Goal: Contribute content

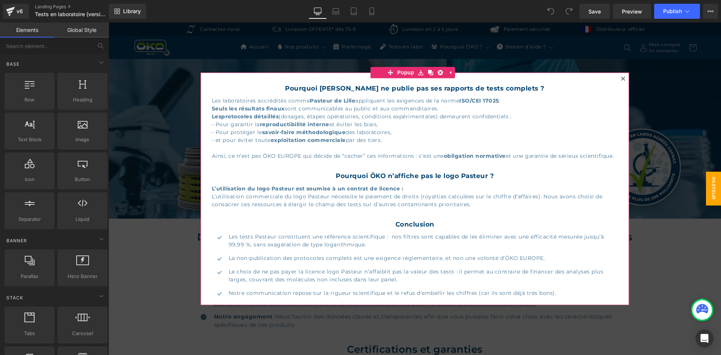
click at [621, 78] on icon at bounding box center [623, 78] width 5 height 5
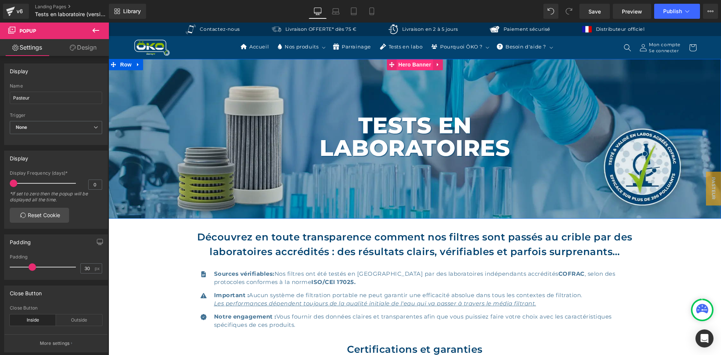
click at [412, 61] on span "Hero Banner" at bounding box center [415, 64] width 36 height 11
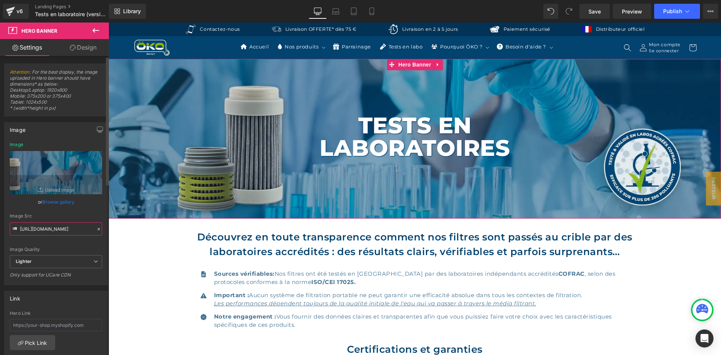
click at [52, 227] on input "https://ucarecdn.com/d477ec6f-834e-4870-8ae3-cffe5322ab79/-/format/auto/-/previ…" at bounding box center [56, 228] width 92 height 13
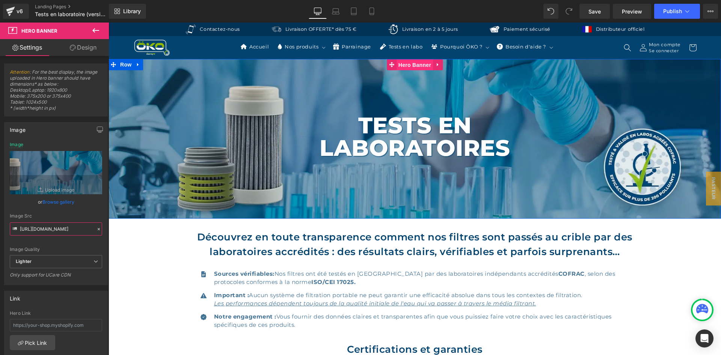
click at [418, 67] on span "Hero Banner" at bounding box center [415, 64] width 36 height 11
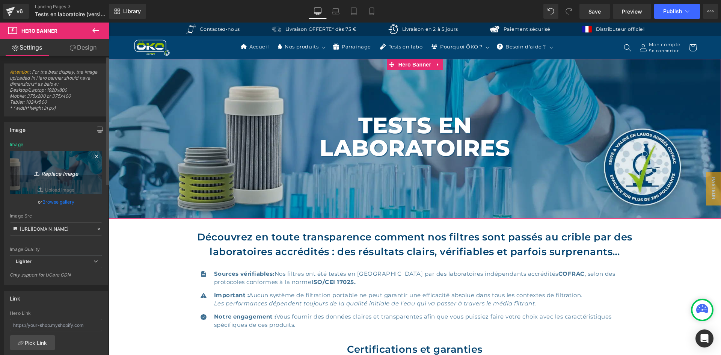
click at [79, 161] on link "Replace Image" at bounding box center [56, 172] width 92 height 43
type input "C:\fakepath\TESTS EN LABORATOIRES.jpg"
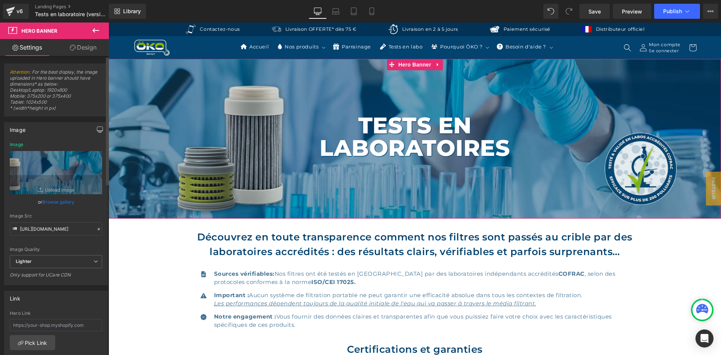
click at [97, 129] on icon "button" at bounding box center [100, 129] width 6 height 5
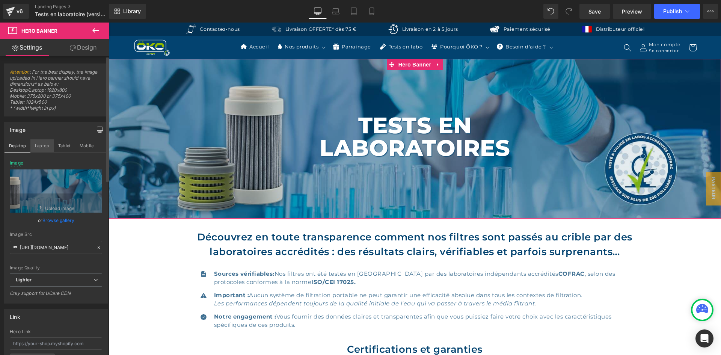
click at [41, 145] on button "Laptop" at bounding box center [41, 145] width 23 height 13
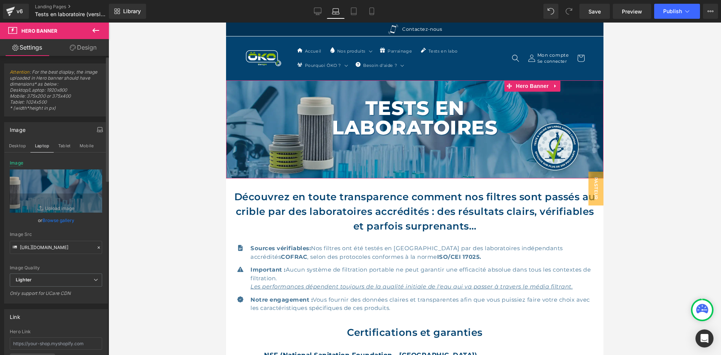
click at [19, 152] on div "Desktop Laptop Tablet Mobile" at bounding box center [56, 145] width 103 height 13
click at [20, 150] on button "Desktop" at bounding box center [18, 145] width 26 height 13
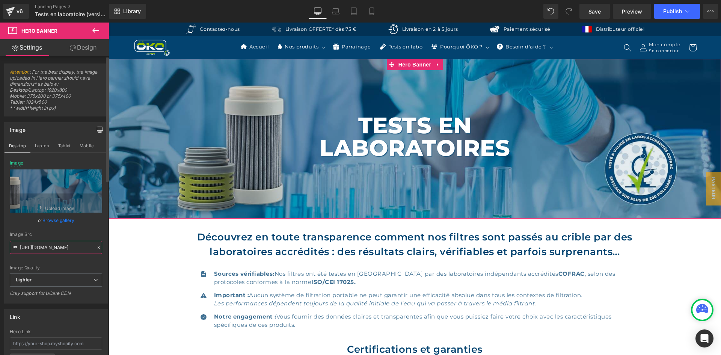
click at [66, 252] on input "https://ucarecdn.com/d477ec6f-834e-4870-8ae3-cffe5322ab79/-/format/auto/-/previ…" at bounding box center [56, 247] width 92 height 13
type input "https://ucarecdn.com/adc7dbd2-4ca6-4674-b380-dd1eb0bb5120/-/format/auto/-/previ…"
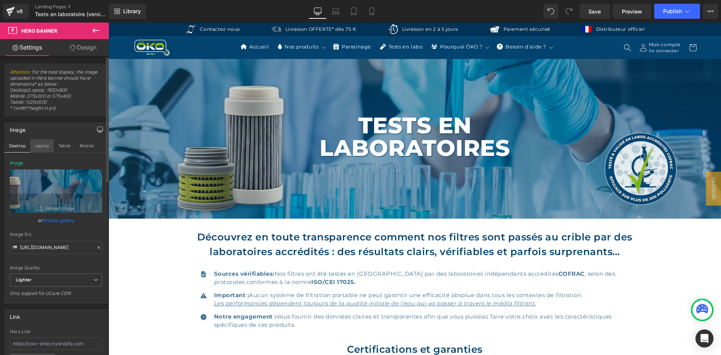
click at [43, 142] on button "Laptop" at bounding box center [41, 145] width 23 height 13
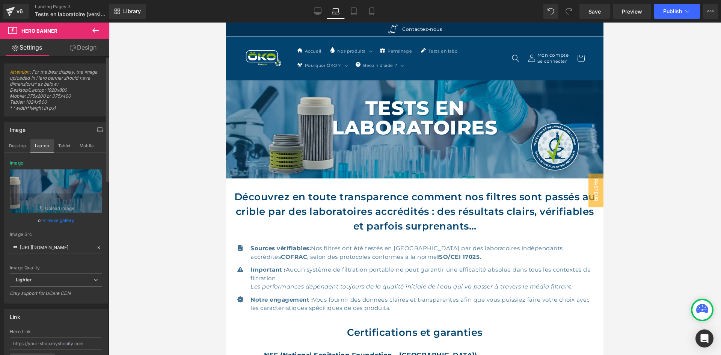
scroll to position [21, 0]
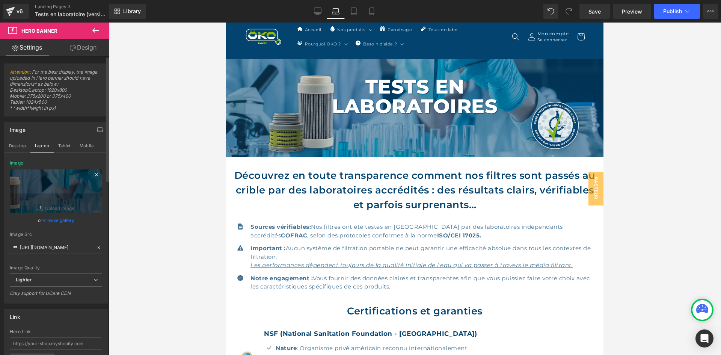
click at [92, 174] on icon at bounding box center [96, 174] width 9 height 9
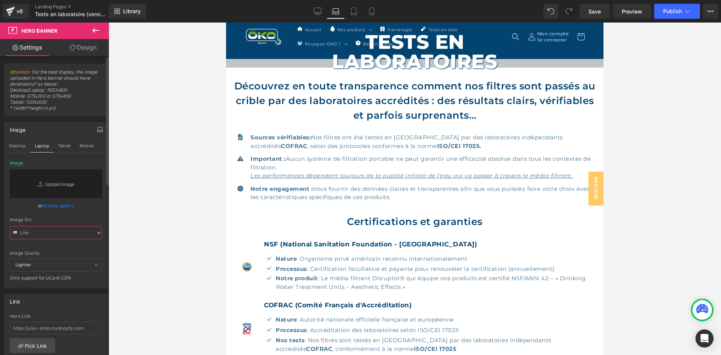
click at [52, 231] on input "text" at bounding box center [56, 232] width 92 height 13
paste input "https://ucarecdn.com/adc7dbd2-4ca6-4674-b380-dd1eb0bb5120/-/format/auto/-/previ…"
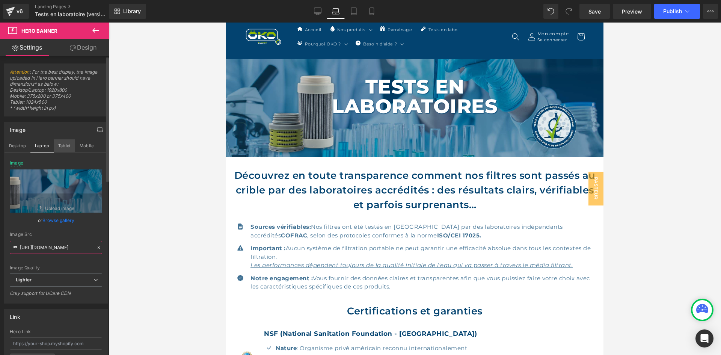
type input "https://ucarecdn.com/adc7dbd2-4ca6-4674-b380-dd1eb0bb5120/-/format/auto/-/previ…"
click at [66, 145] on button "Tablet" at bounding box center [64, 145] width 21 height 13
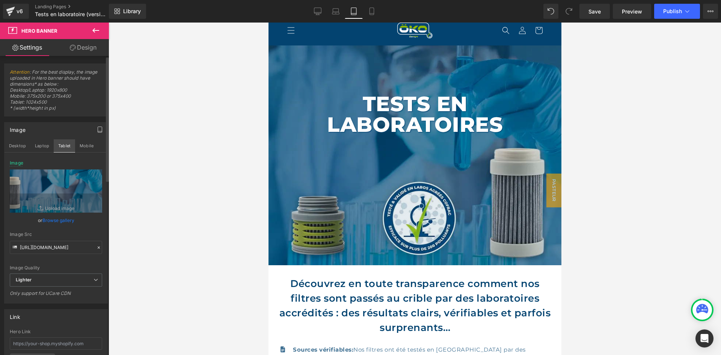
scroll to position [8, 0]
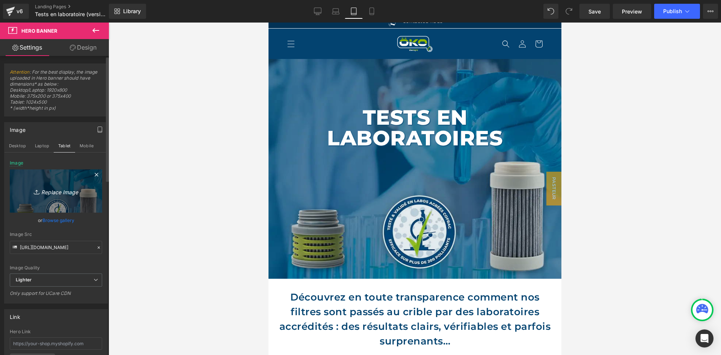
click at [68, 198] on link "Replace Image" at bounding box center [56, 190] width 92 height 43
type input "C:\fakepath\MOBILE TESTS EN LABORATOIRES.jpg"
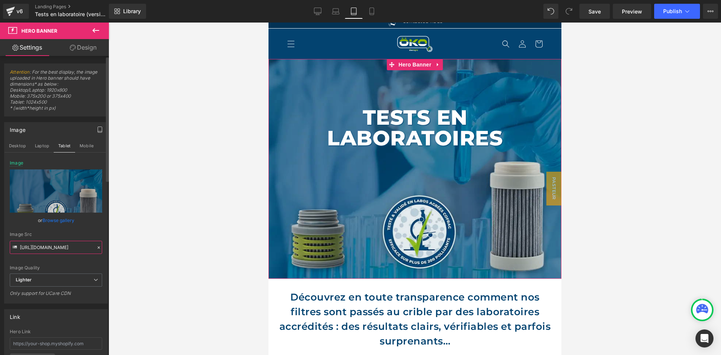
type input "https://ucarecdn.com/d486cc40-b19c-49d7-8f81-7d9000ef0bfa/-/format/auto/-/previ…"
click at [56, 247] on input "https://ucarecdn.com/d486cc40-b19c-49d7-8f81-7d9000ef0bfa/-/format/auto/-/previ…" at bounding box center [56, 247] width 92 height 13
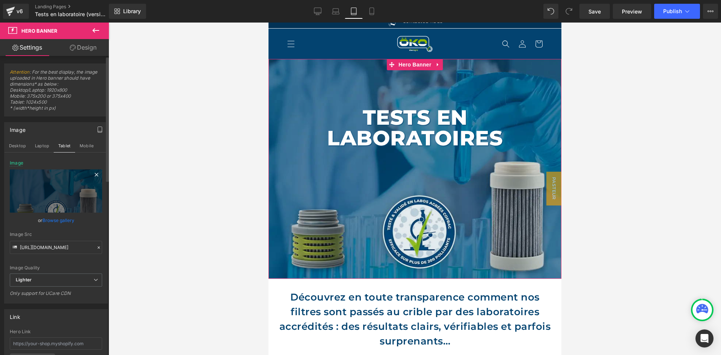
click at [95, 173] on icon at bounding box center [96, 174] width 3 height 3
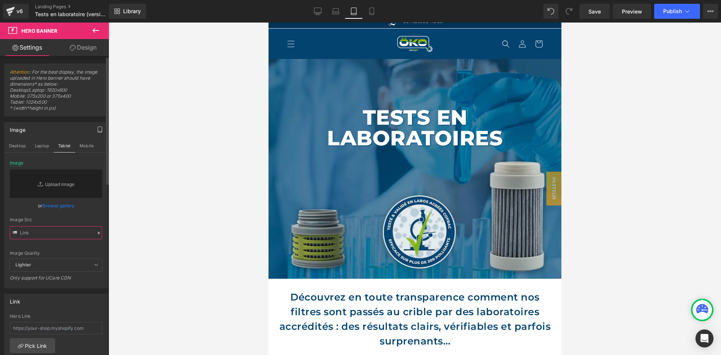
click at [47, 230] on input "text" at bounding box center [56, 232] width 92 height 13
paste input "https://ucarecdn.com/d486cc40-b19c-49d7-8f81-7d9000ef0bfa/-/format/auto/-/previ…"
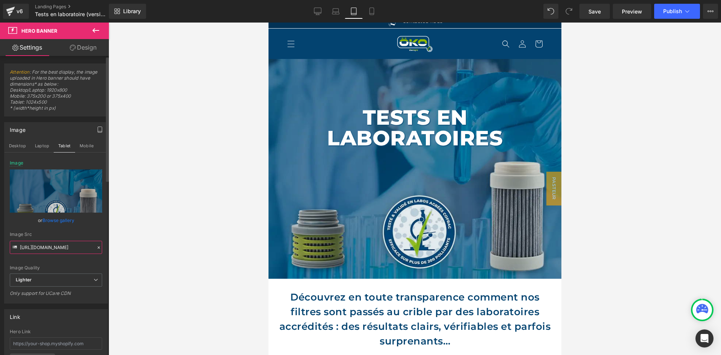
type input "https://ucarecdn.com/d486cc40-b19c-49d7-8f81-7d9000ef0bfa/-/format/auto/-/previ…"
click at [53, 236] on div "Image Src" at bounding box center [56, 234] width 92 height 5
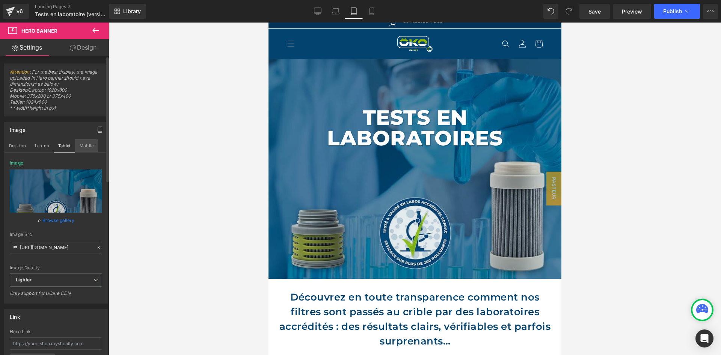
click at [81, 142] on button "Mobile" at bounding box center [86, 145] width 23 height 13
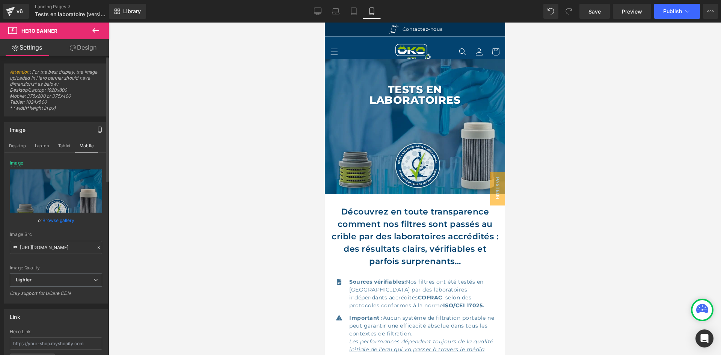
click at [97, 249] on icon at bounding box center [98, 247] width 5 height 5
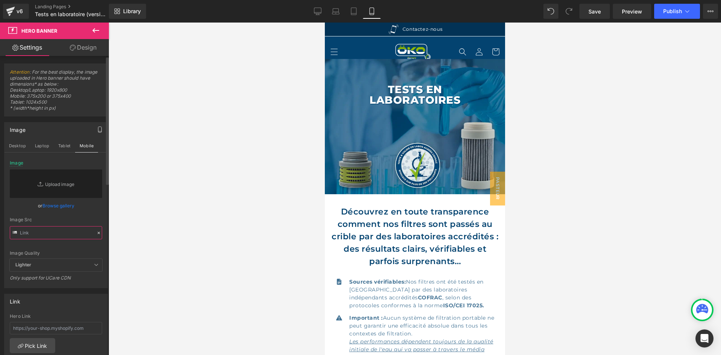
click at [74, 231] on input "text" at bounding box center [56, 232] width 92 height 13
paste input "https://ucarecdn.com/d486cc40-b19c-49d7-8f81-7d9000ef0bfa/-/format/auto/-/previ…"
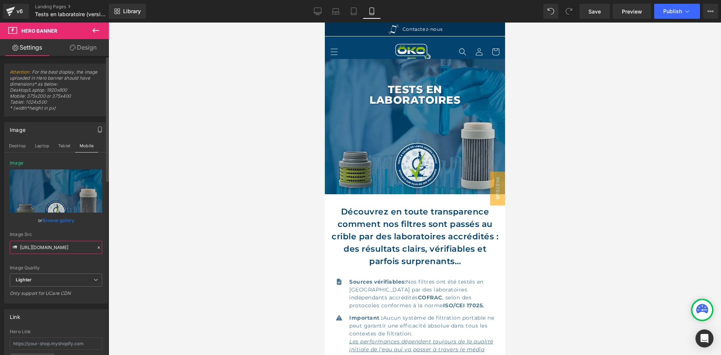
type input "https://ucarecdn.com/d486cc40-b19c-49d7-8f81-7d9000ef0bfa/-/format/auto/-/previ…"
click at [79, 238] on div "Image Src https://ucarecdn.com/d486cc40-b19c-49d7-8f81-7d9000ef0bfa/-/format/au…" at bounding box center [56, 243] width 92 height 22
click at [322, 15] on link "Desktop" at bounding box center [318, 11] width 18 height 15
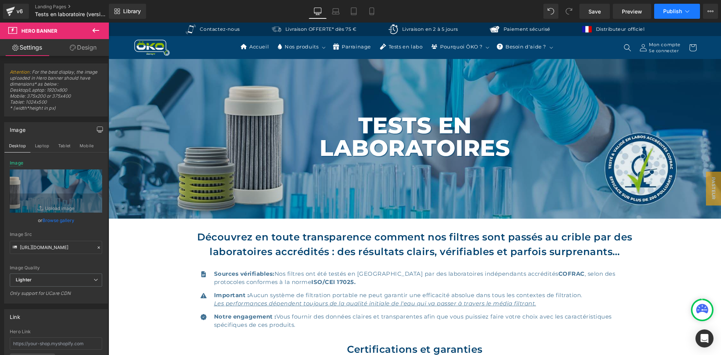
click at [668, 10] on span "Publish" at bounding box center [672, 11] width 19 height 6
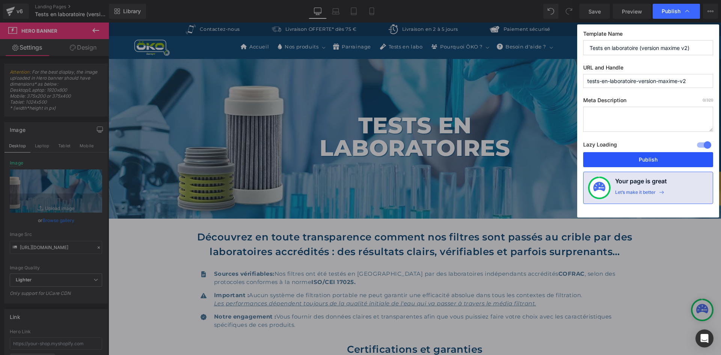
drag, startPoint x: 625, startPoint y: 161, endPoint x: 435, endPoint y: 190, distance: 191.9
click at [625, 161] on button "Publish" at bounding box center [648, 159] width 130 height 15
